Goal: Information Seeking & Learning: Learn about a topic

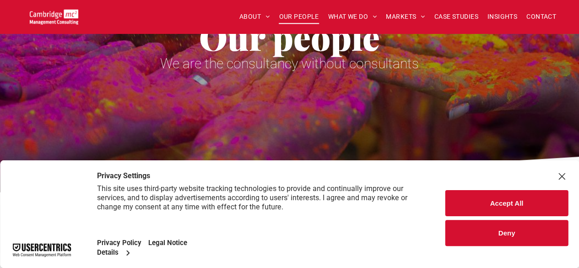
scroll to position [137, 0]
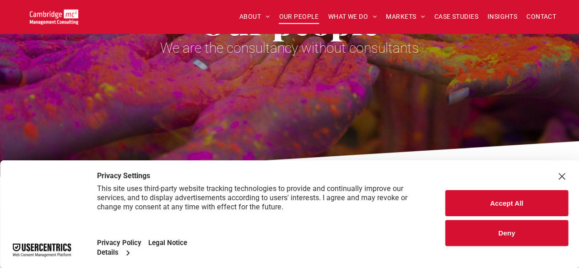
click at [518, 207] on button "Accept All" at bounding box center [507, 203] width 123 height 26
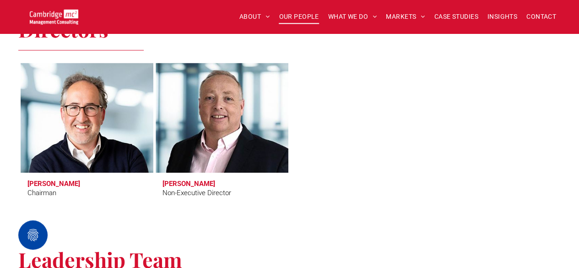
scroll to position [504, 0]
